Goal: Find specific page/section

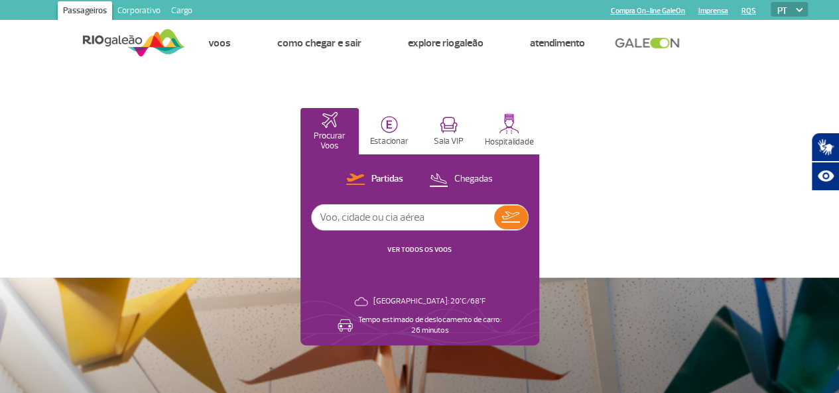
drag, startPoint x: 585, startPoint y: 160, endPoint x: 485, endPoint y: 195, distance: 106.5
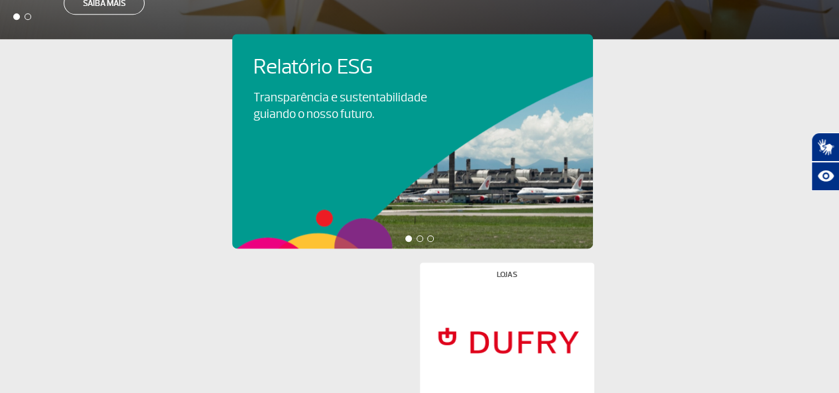
scroll to position [737, 0]
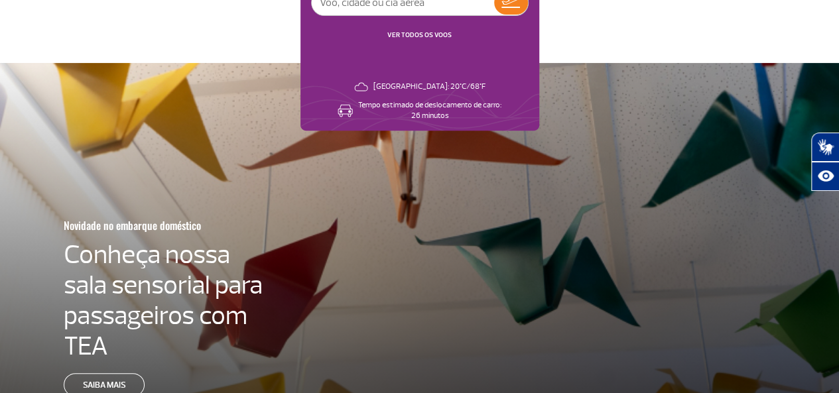
scroll to position [0, 0]
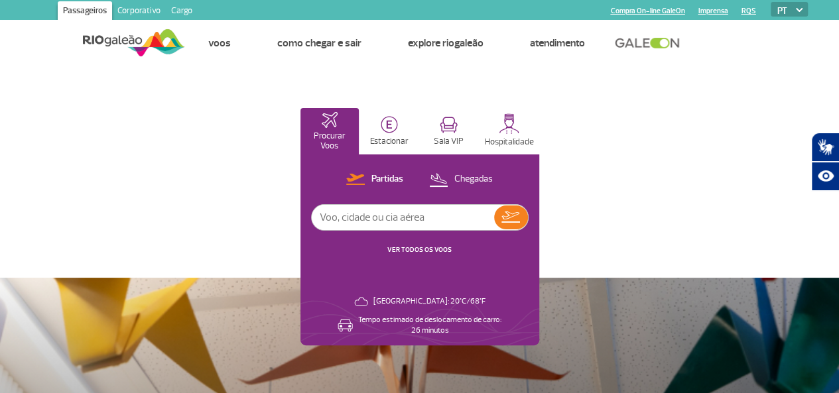
click at [133, 10] on link "Corporativo" at bounding box center [139, 11] width 54 height 21
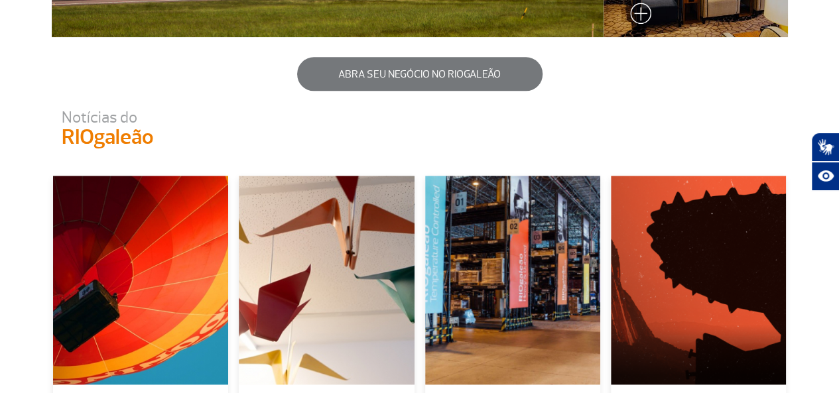
scroll to position [286, 0]
